Goal: Find specific page/section: Find specific page/section

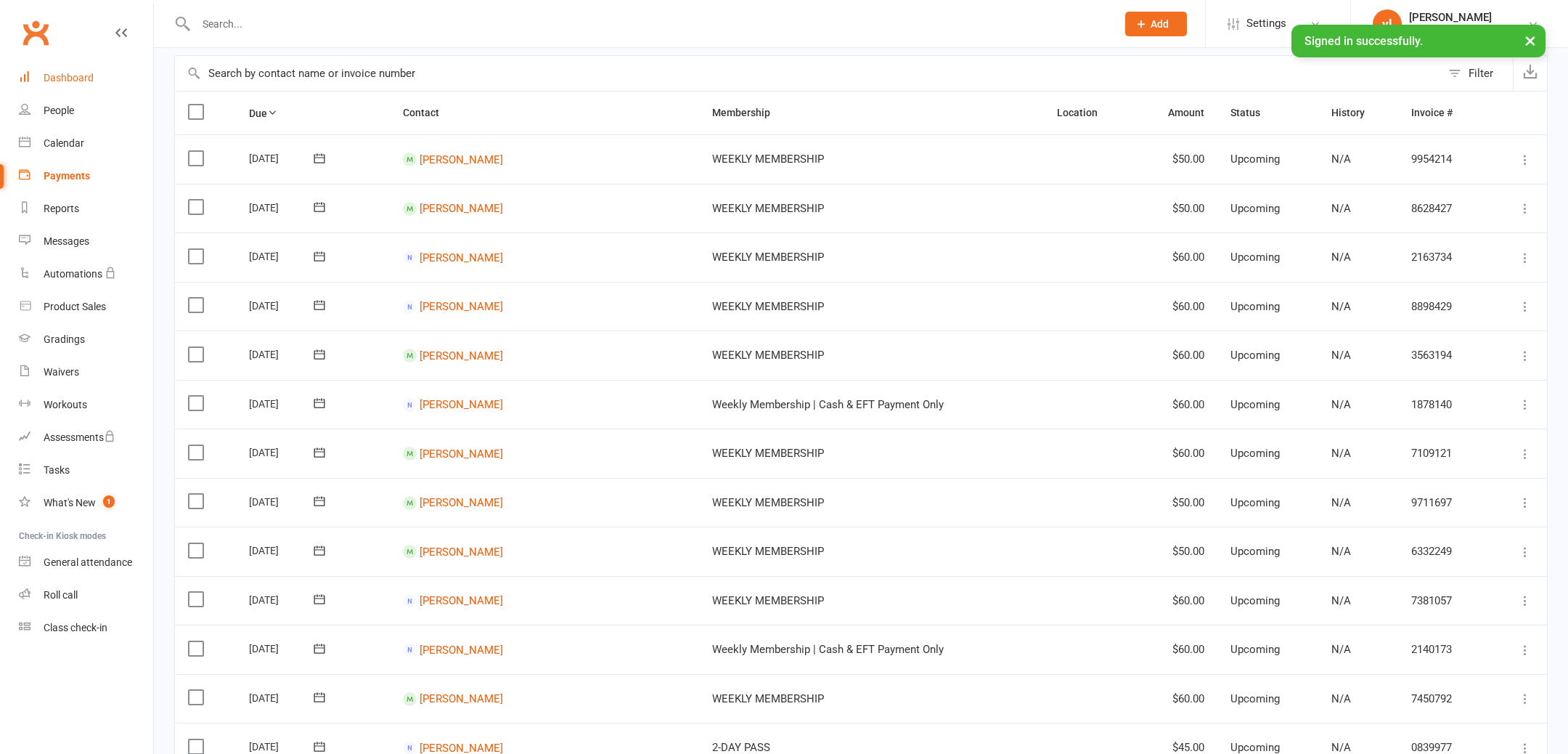
click at [75, 82] on div "Dashboard" at bounding box center [68, 78] width 50 height 12
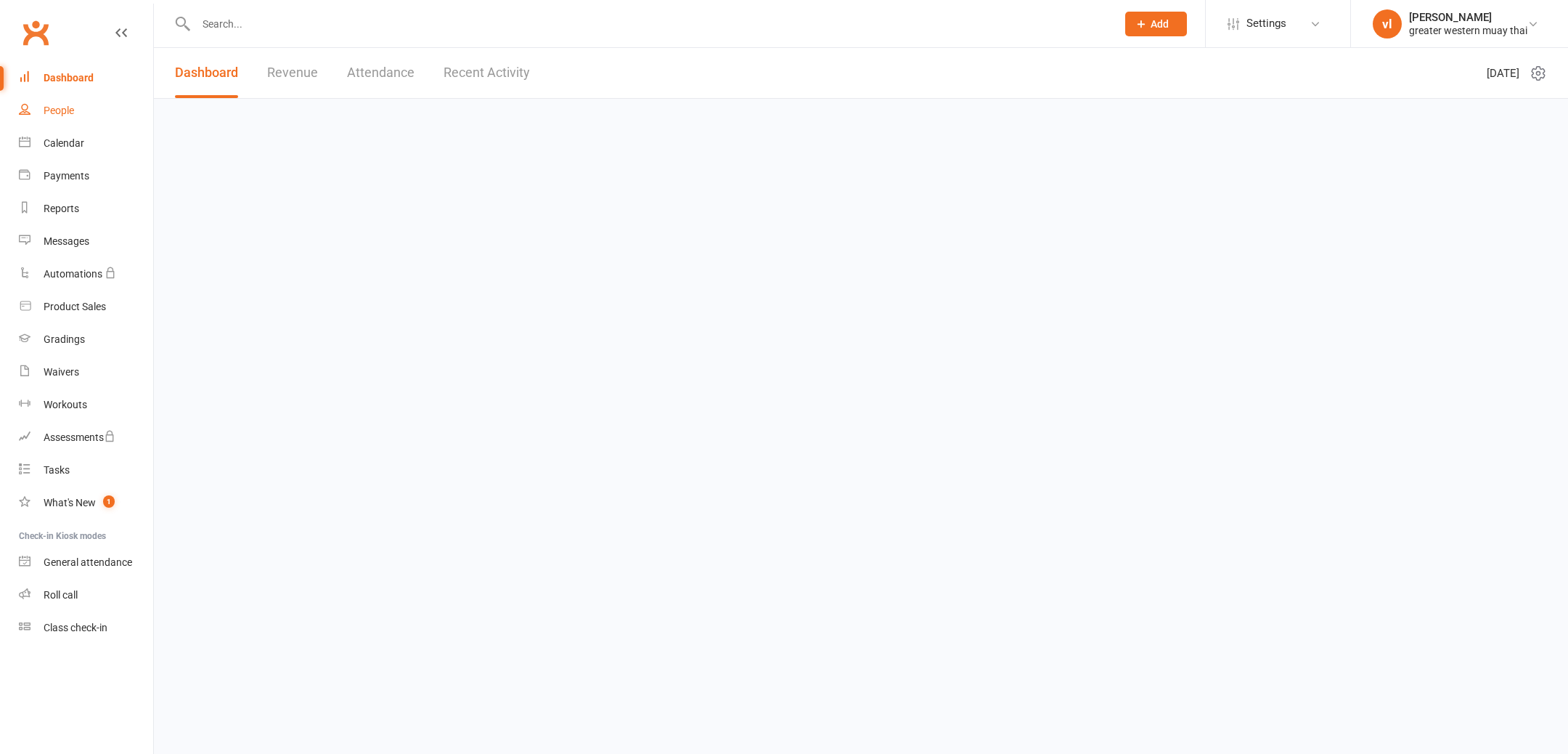
click at [66, 103] on link "People" at bounding box center [86, 110] width 135 height 32
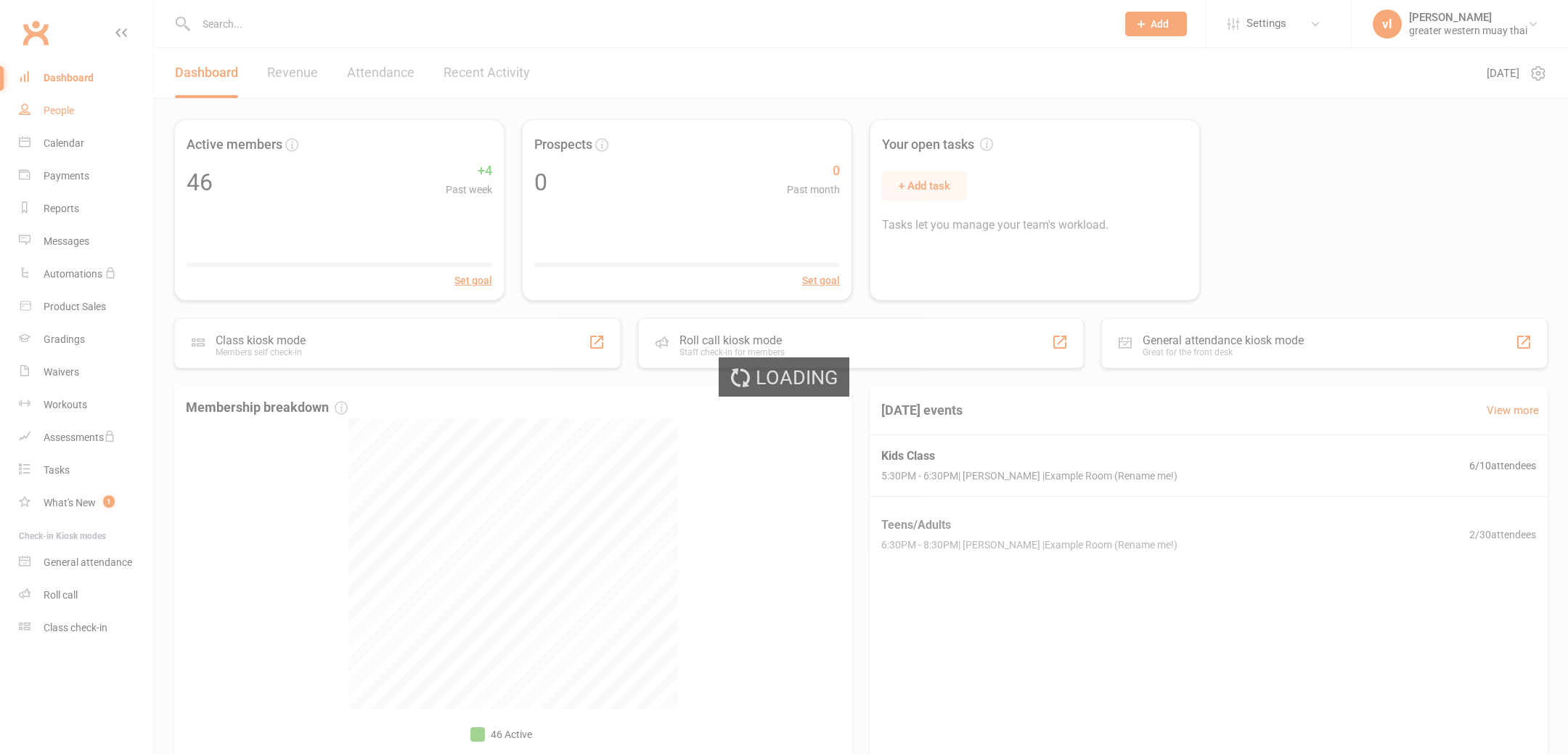
select select "25"
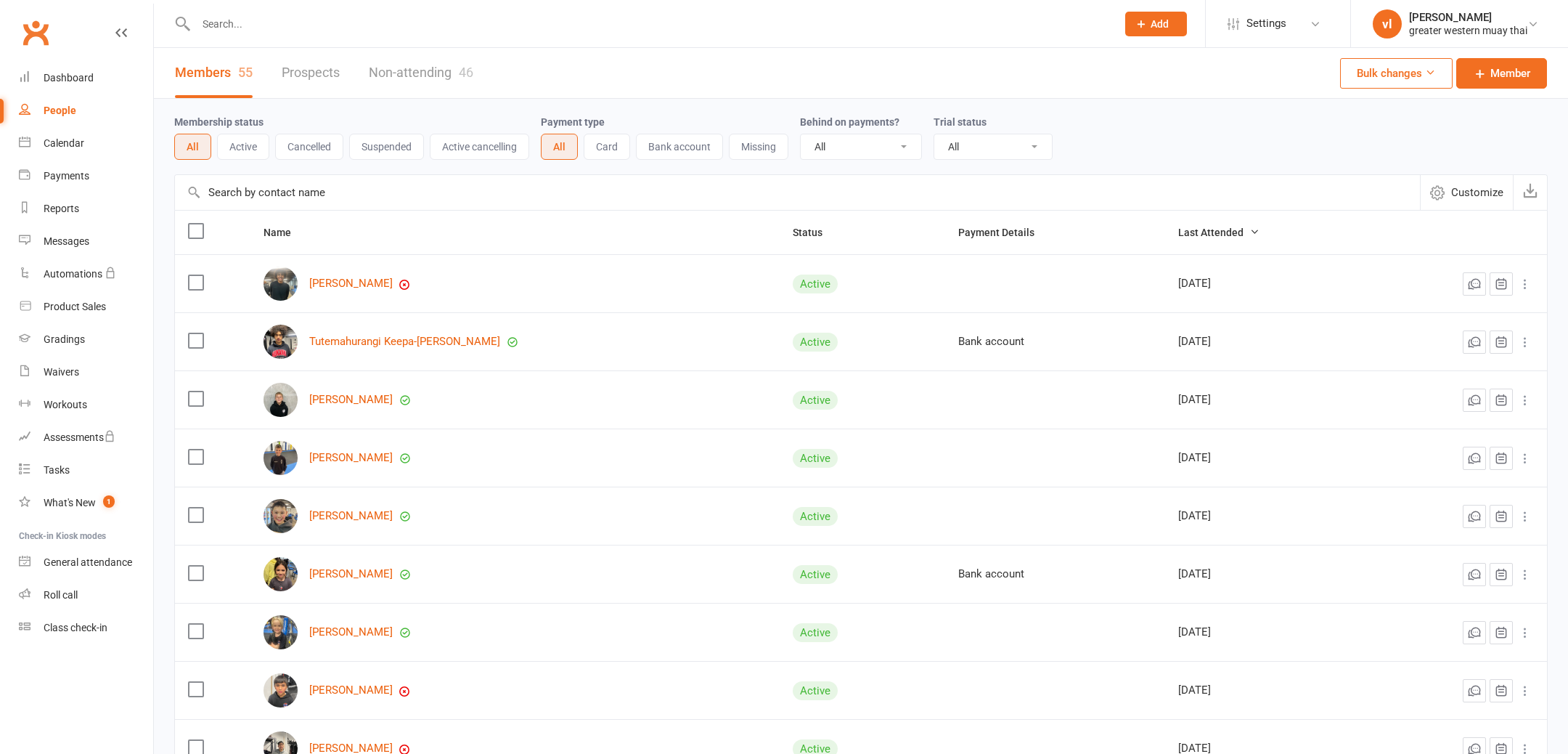
click at [329, 201] on input "text" at bounding box center [798, 192] width 1245 height 34
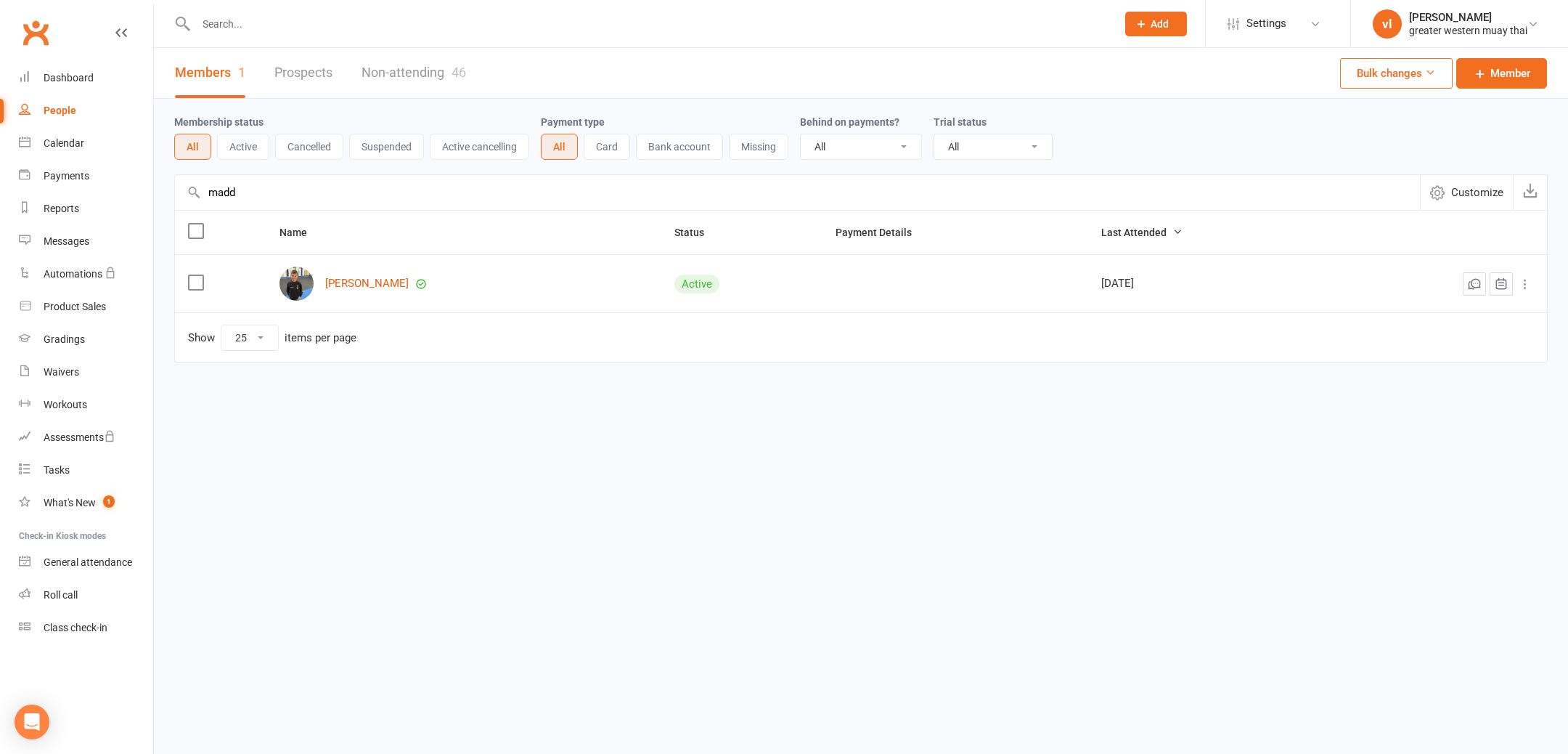
type input "madd"
